Goal: Information Seeking & Learning: Learn about a topic

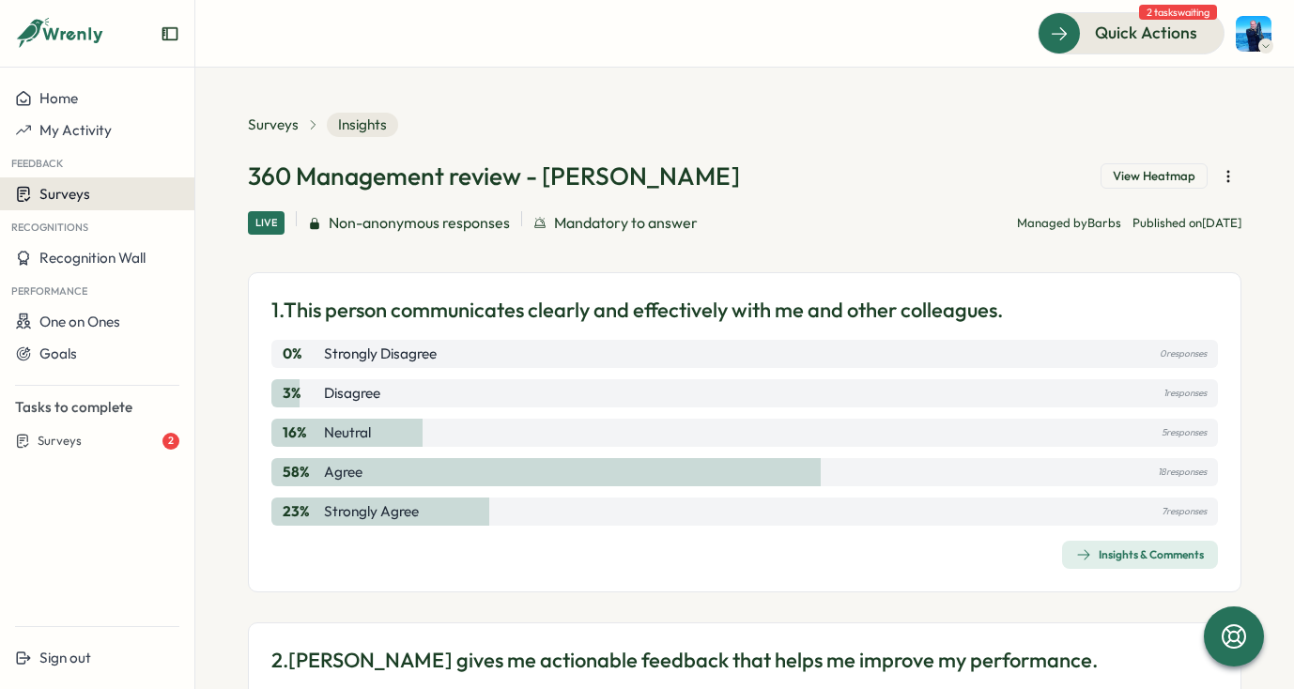
click at [126, 202] on div "Surveys" at bounding box center [97, 194] width 164 height 18
click at [199, 192] on div "Insights" at bounding box center [223, 194] width 49 height 21
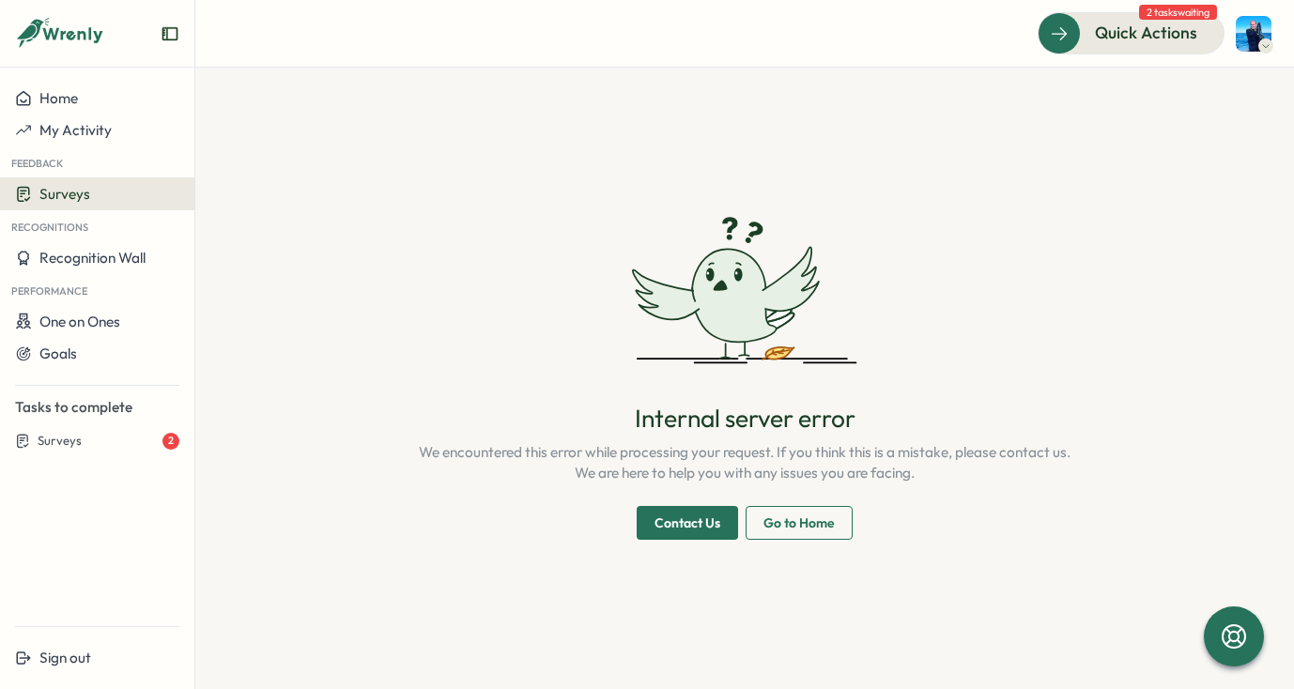
click at [86, 215] on div "Recognitions" at bounding box center [97, 225] width 194 height 31
click at [105, 193] on div "Surveys" at bounding box center [97, 194] width 164 height 18
click at [196, 202] on div "Insights" at bounding box center [224, 195] width 64 height 36
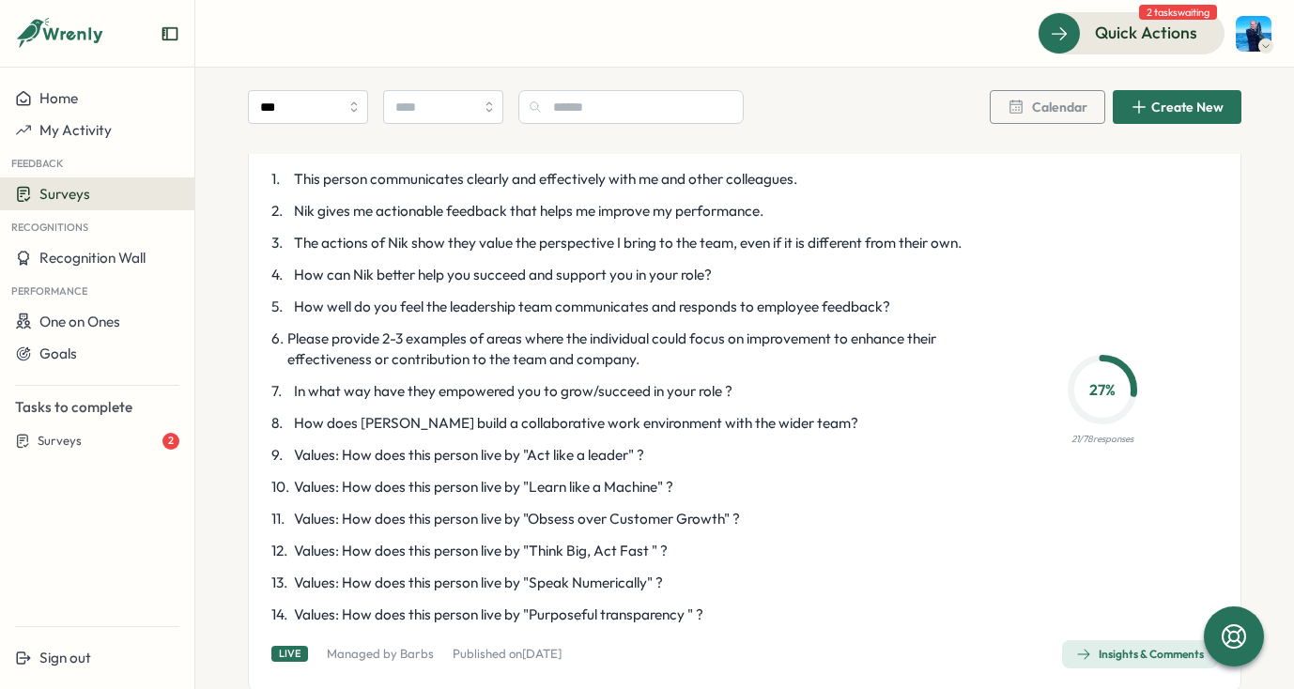
click at [774, 466] on p "9 . Values: How does this person live by "Act like a leader" ?" at bounding box center [617, 455] width 693 height 21
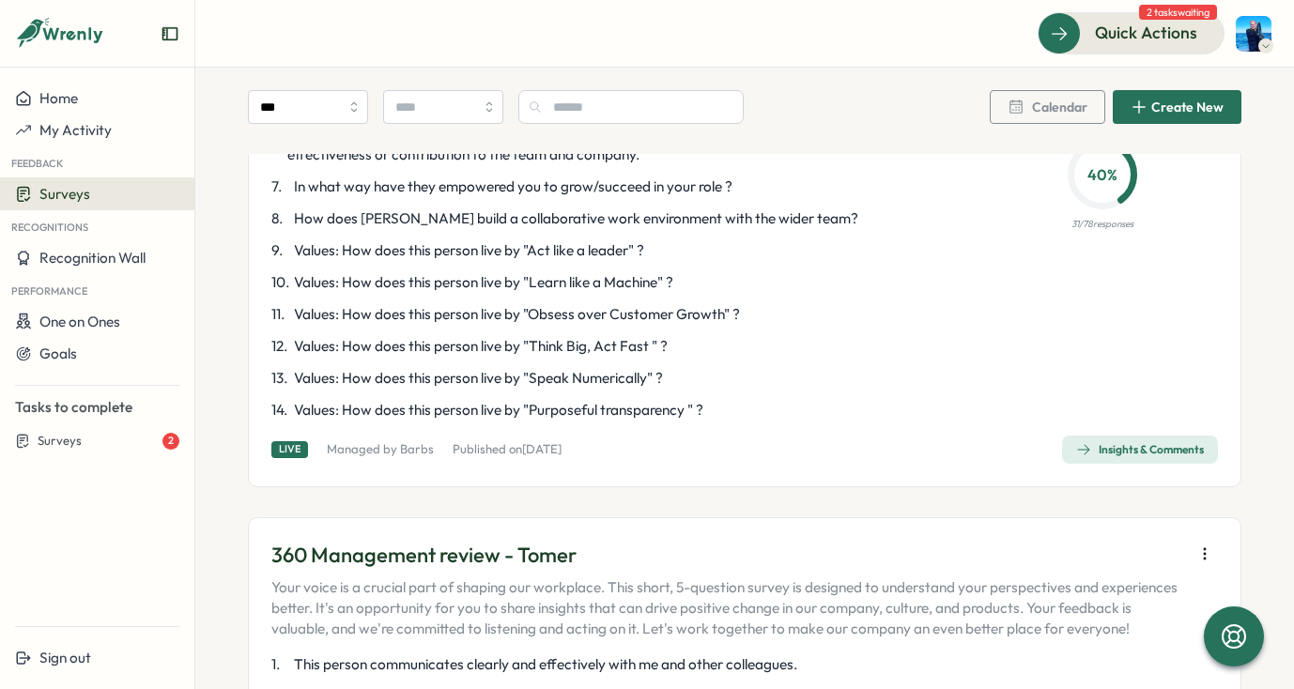
scroll to position [3971, 0]
